Goal: Task Accomplishment & Management: Use online tool/utility

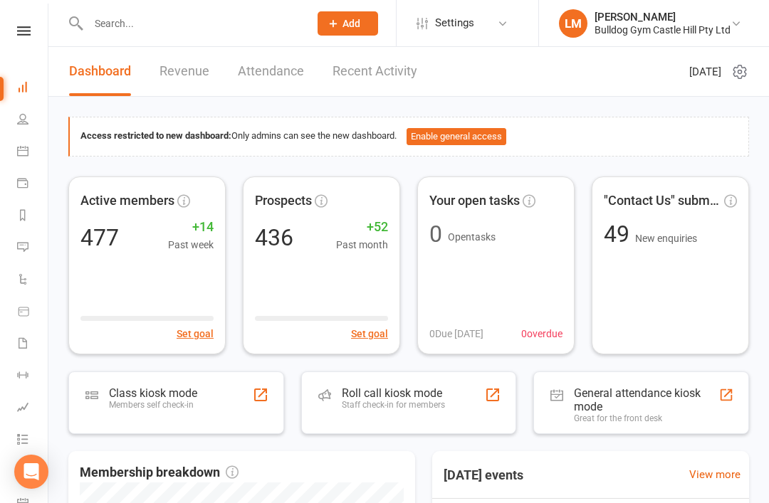
click at [172, 396] on div "Class kiosk mode" at bounding box center [153, 394] width 88 height 14
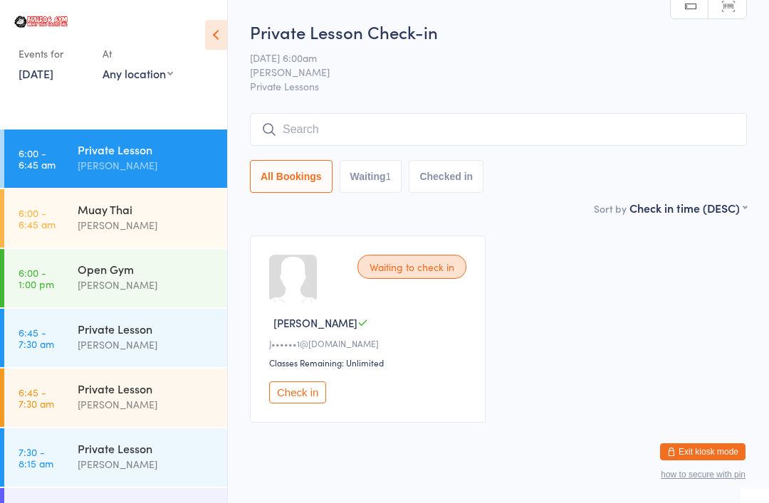
click at [639, 117] on input "search" at bounding box center [498, 129] width 497 height 33
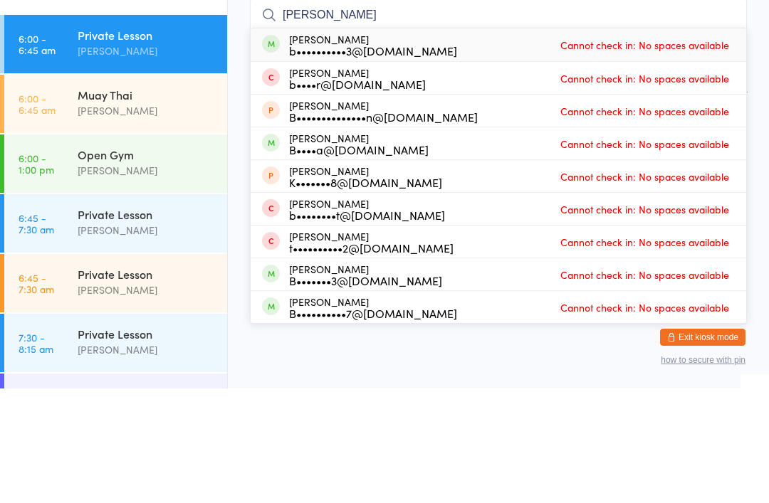
type input "Brendan"
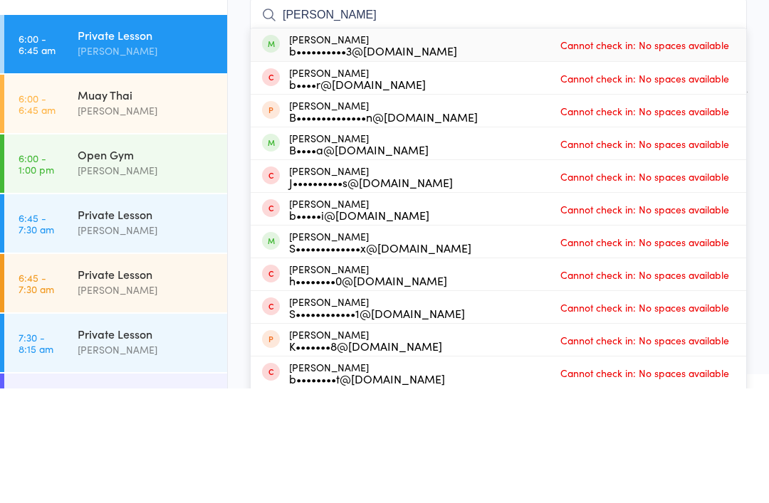
scroll to position [115, 0]
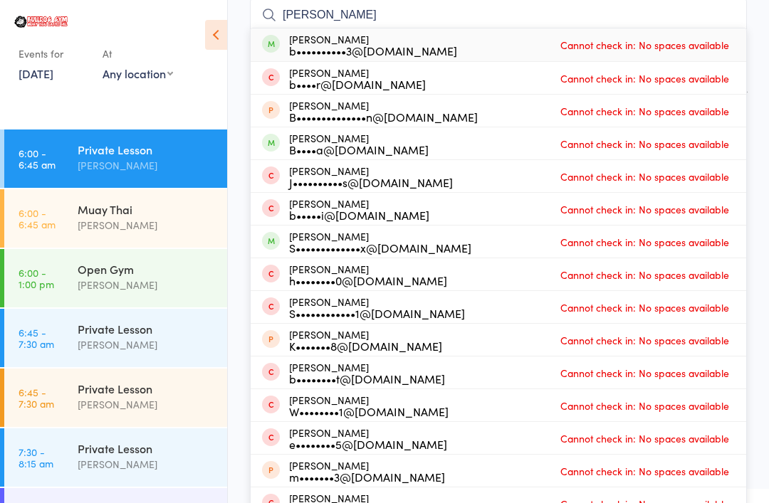
click at [152, 213] on div "Muay Thai" at bounding box center [146, 209] width 137 height 16
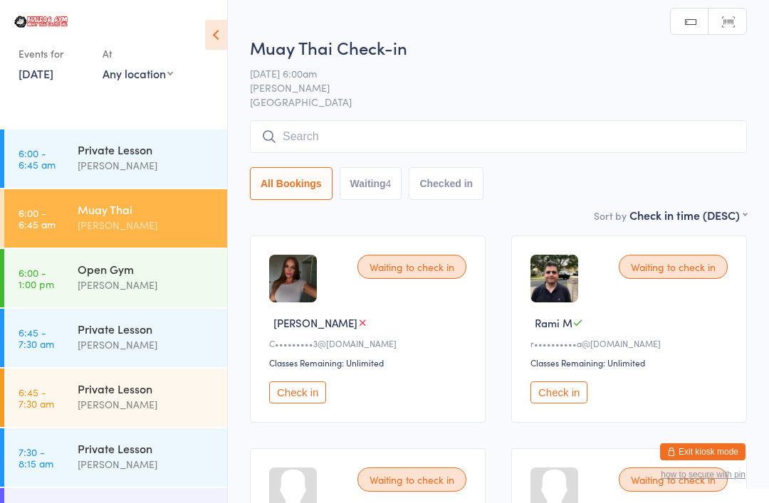
click at [401, 126] on input "search" at bounding box center [498, 136] width 497 height 33
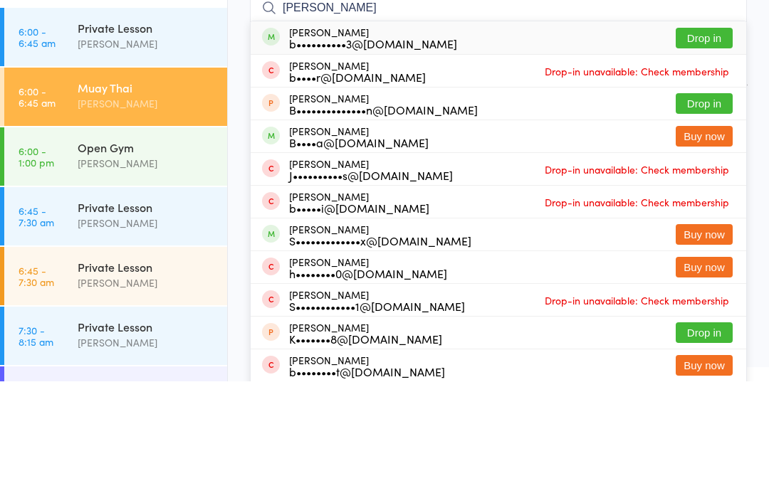
type input "Brendan"
click at [717, 149] on button "Drop in" at bounding box center [703, 159] width 57 height 21
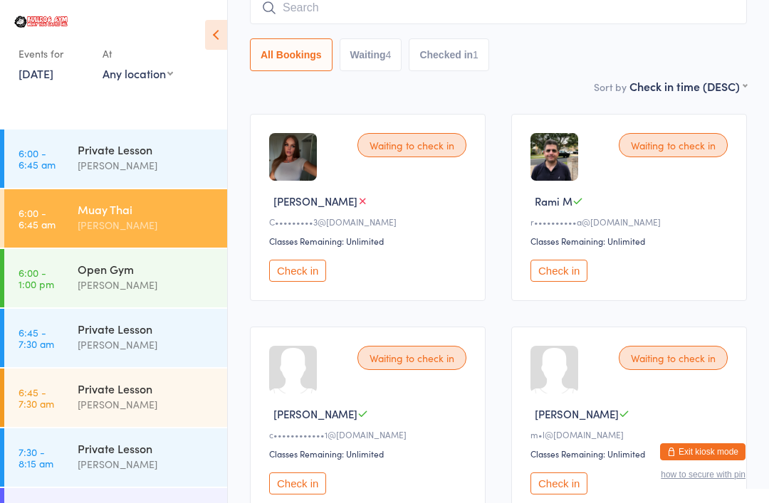
click at [466, 3] on input "search" at bounding box center [498, 7] width 497 height 33
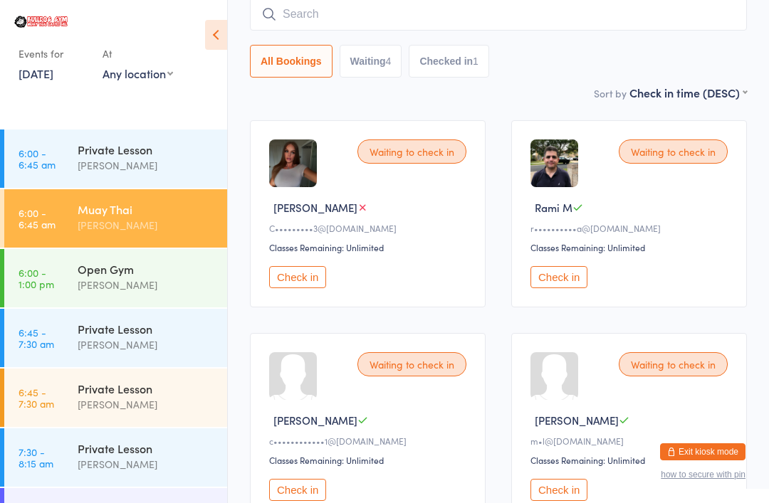
scroll to position [115, 0]
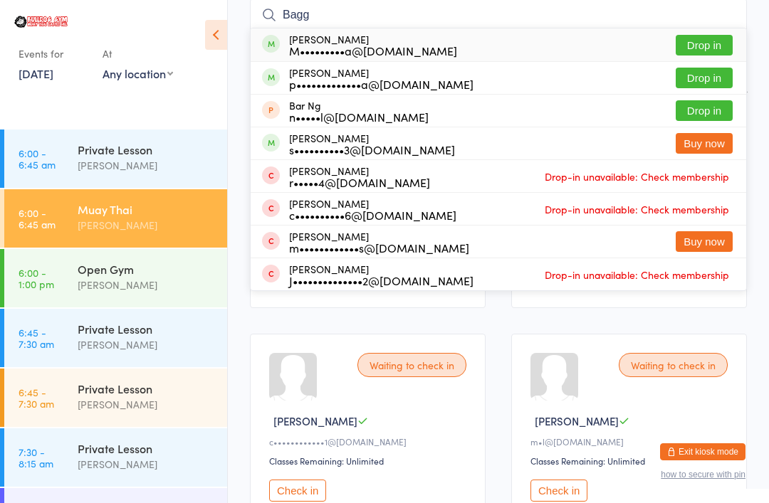
type input "Bagg"
click at [706, 69] on button "Drop in" at bounding box center [703, 78] width 57 height 21
type input "Bagg"
click at [713, 31] on div "Magan Bagga M•••••••••a@hotmail.com Drop in" at bounding box center [498, 44] width 495 height 33
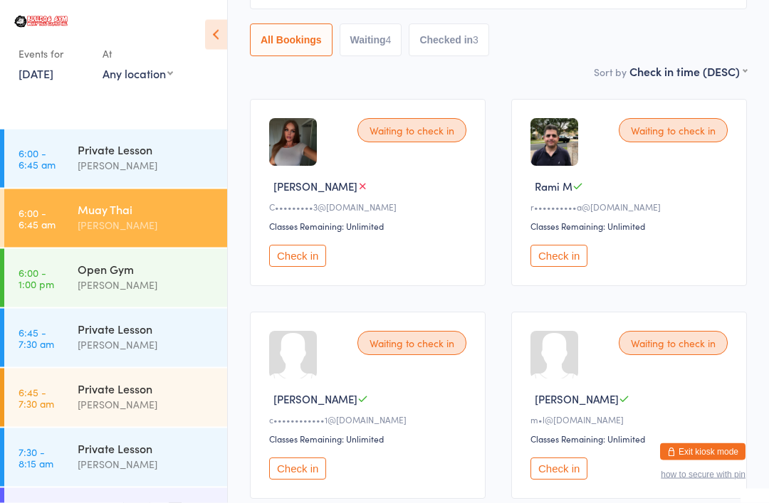
scroll to position [137, 0]
click at [566, 466] on button "Check in" at bounding box center [558, 469] width 57 height 22
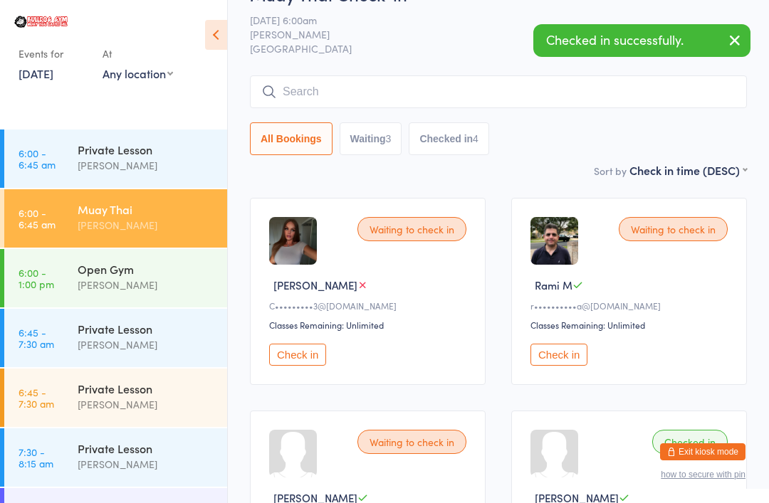
scroll to position [37, 0]
click at [370, 102] on input "search" at bounding box center [498, 92] width 497 height 33
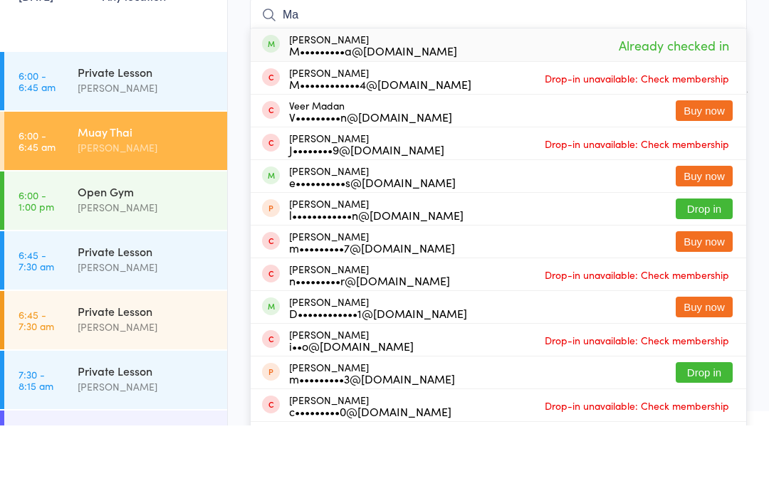
type input "M"
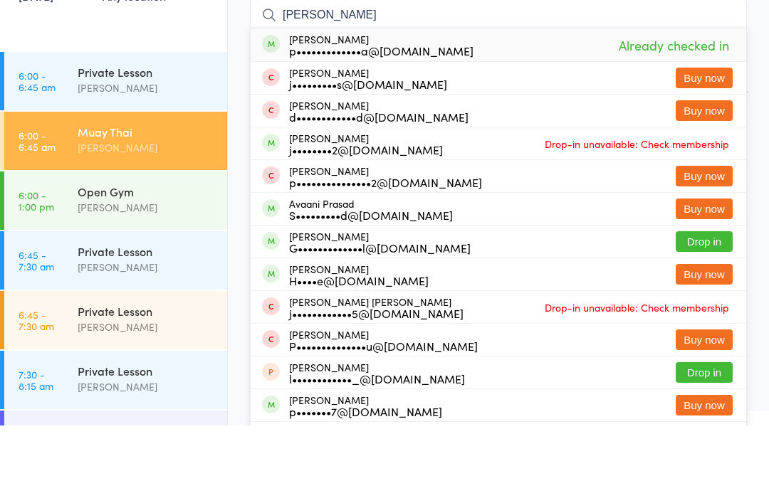
type input "Prabh"
click at [764, 135] on ui-view "Muay Thai Check-in 15 Aug 6:00am Daniel Jancek Bulldog Gym Castle Hill Manual s…" at bounding box center [498, 510] width 541 height 1054
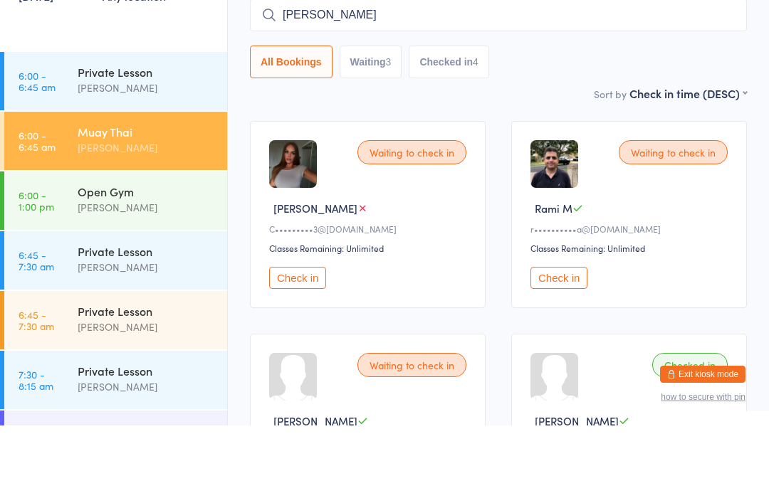
scroll to position [115, 0]
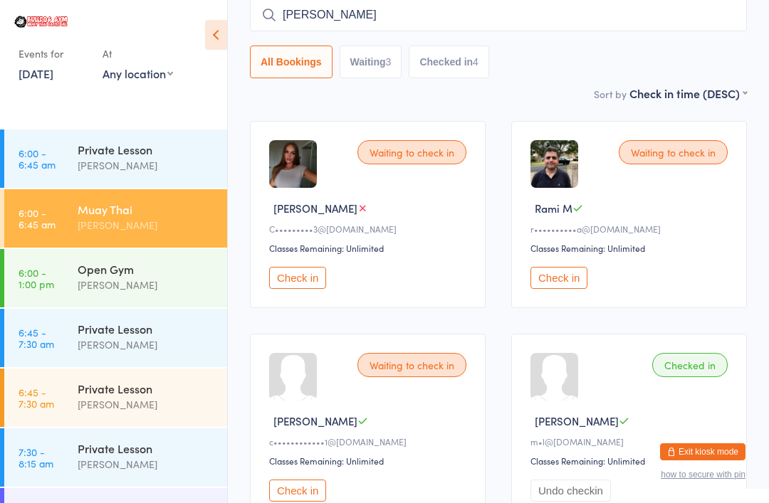
click at [564, 277] on button "Check in" at bounding box center [558, 278] width 57 height 22
